Goal: Task Accomplishment & Management: Manage account settings

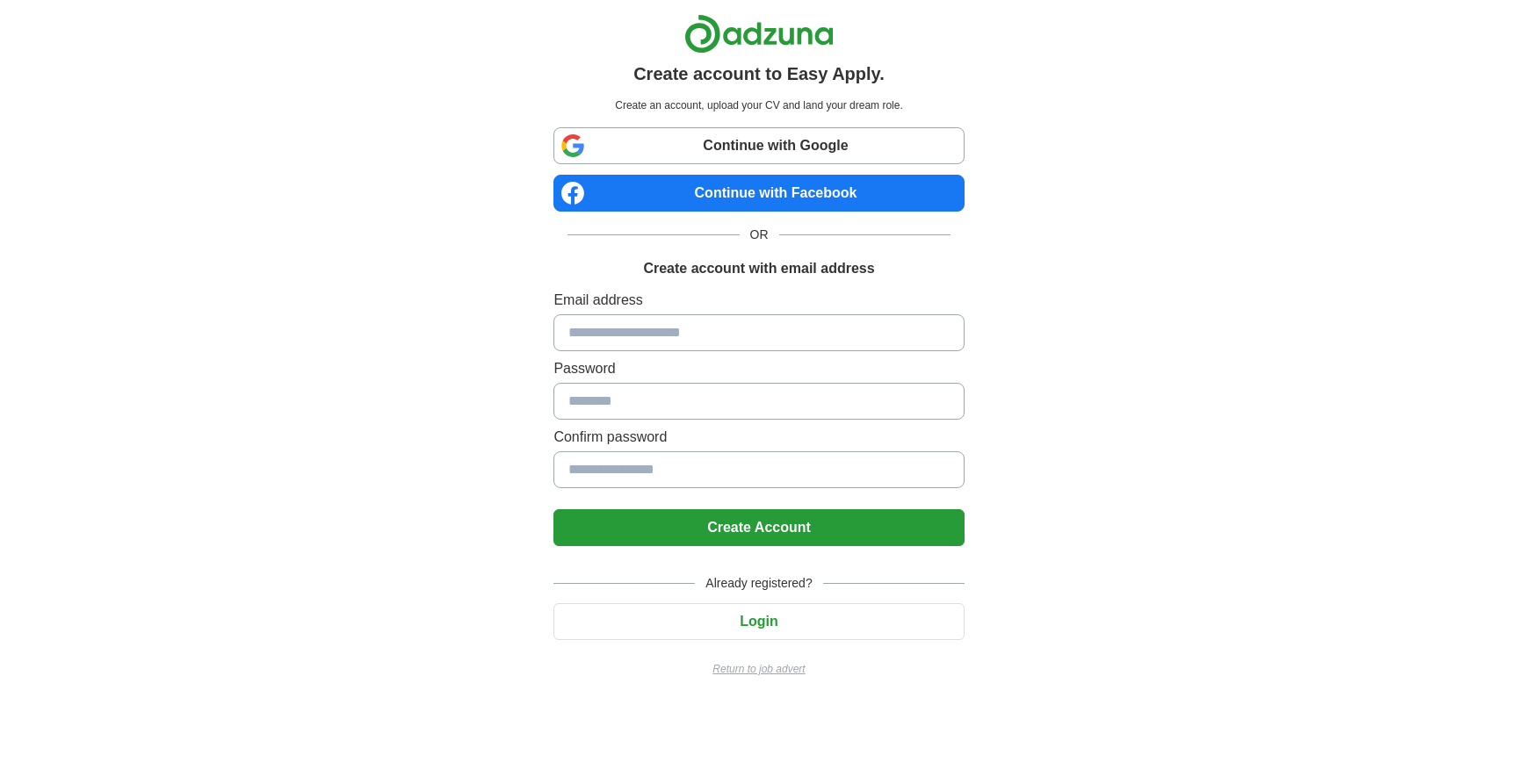
click at [668, 336] on input at bounding box center [758, 333] width 410 height 37
click at [651, 327] on input at bounding box center [758, 333] width 410 height 37
click at [690, 295] on label "Email address" at bounding box center [758, 301] width 410 height 21
click at [696, 347] on input at bounding box center [758, 333] width 410 height 37
click at [682, 618] on button "Login" at bounding box center [758, 622] width 410 height 37
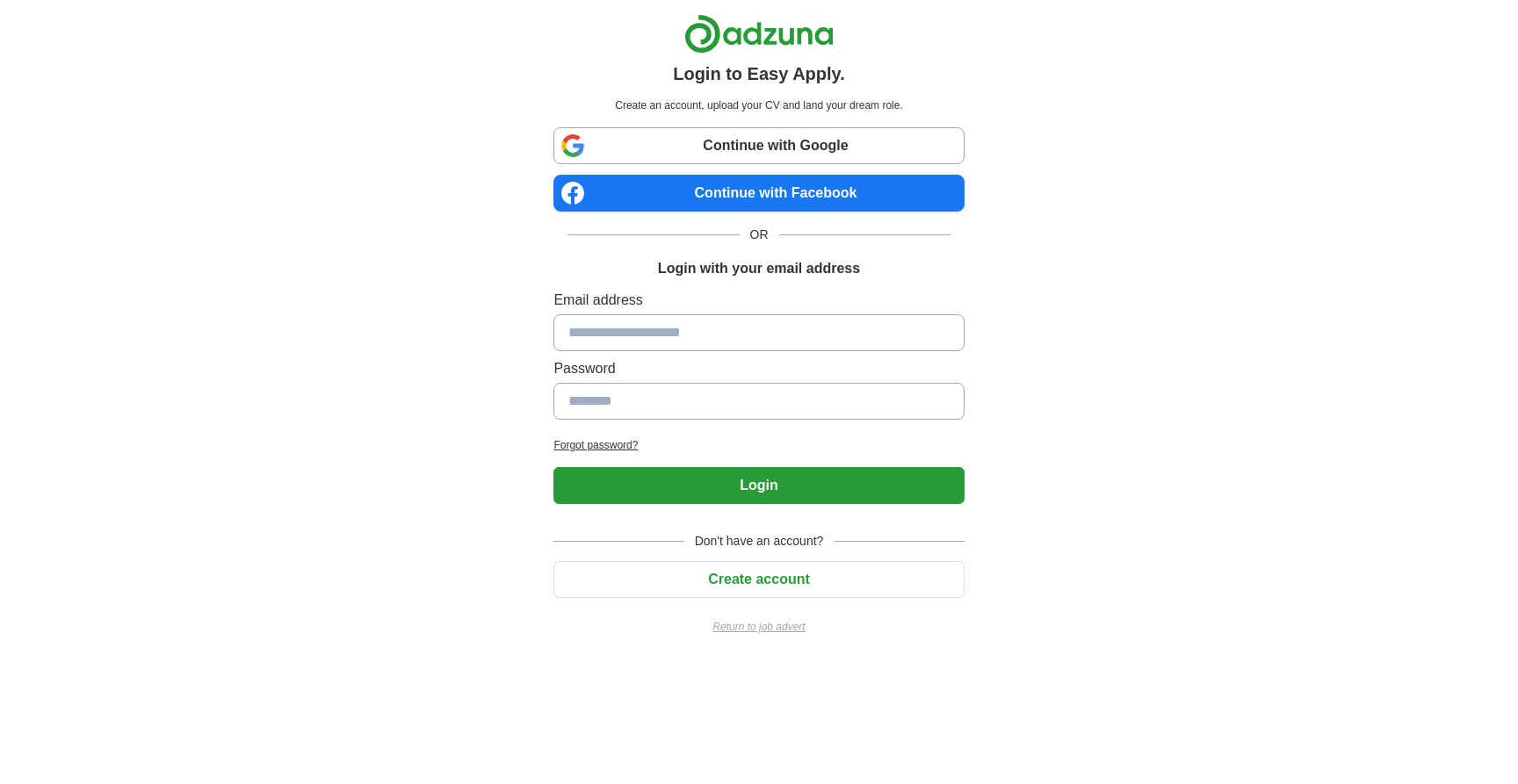
click at [704, 335] on input at bounding box center [758, 333] width 410 height 37
